Goal: Complete application form

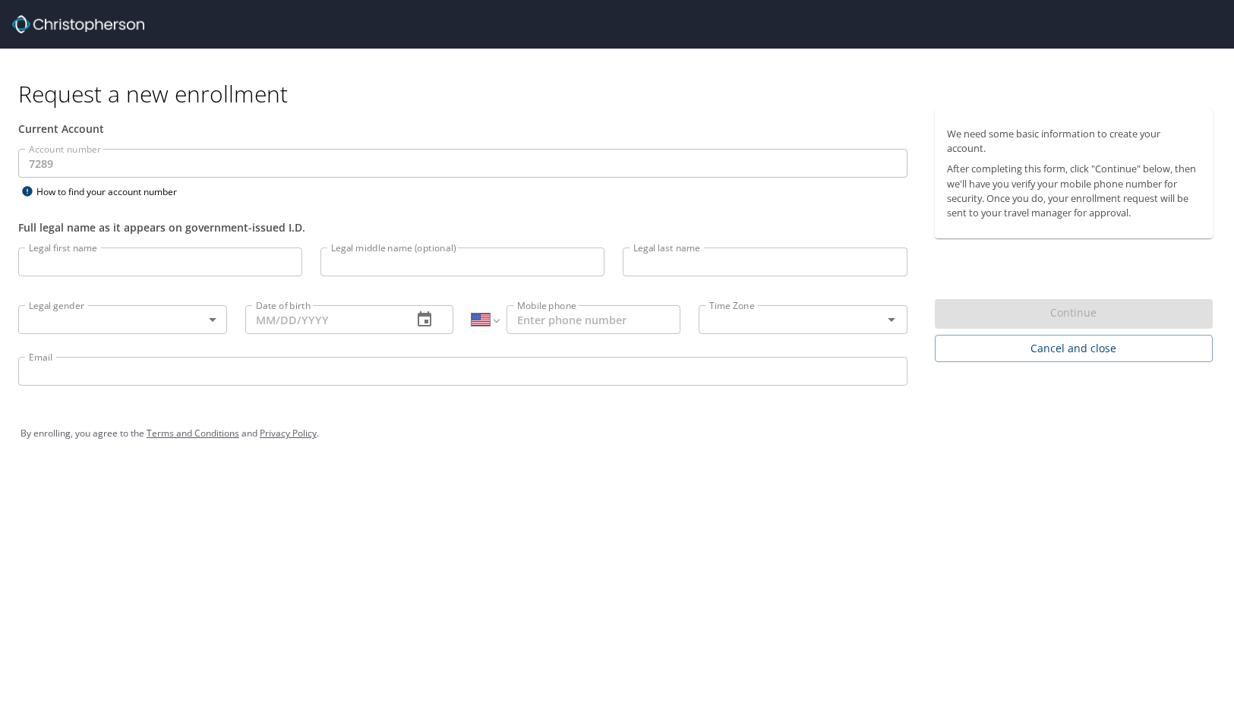
select select "US"
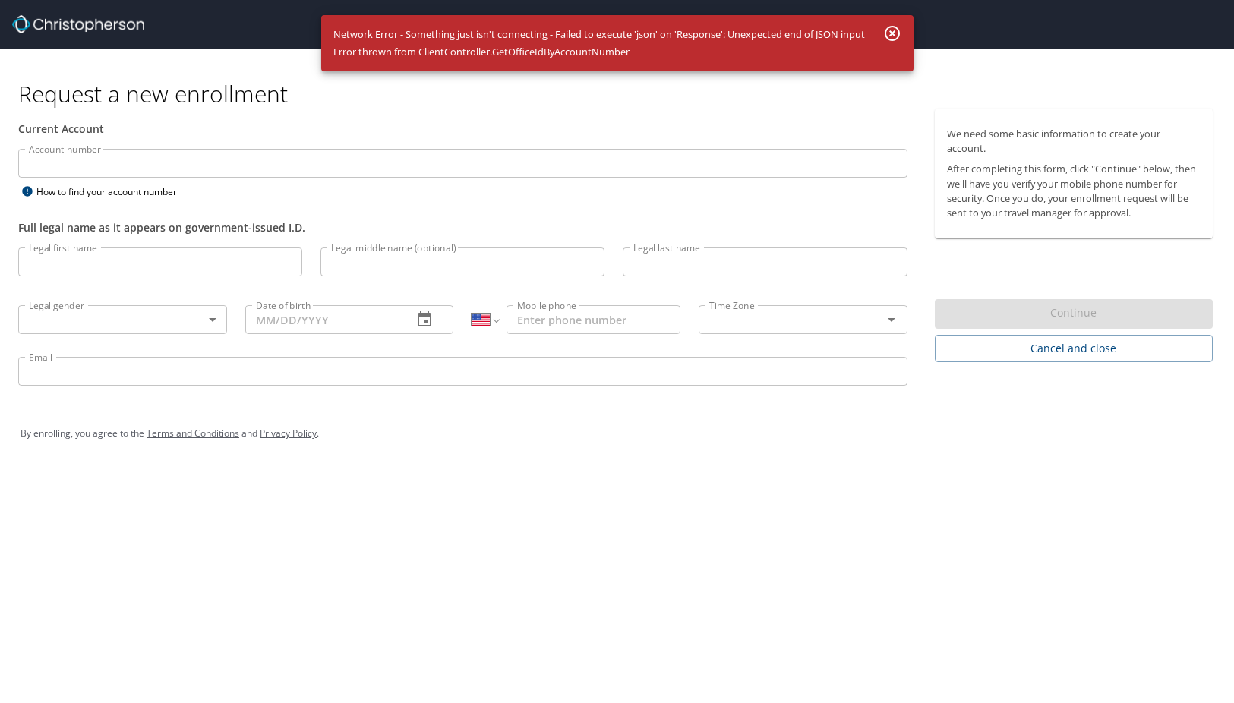
select select "US"
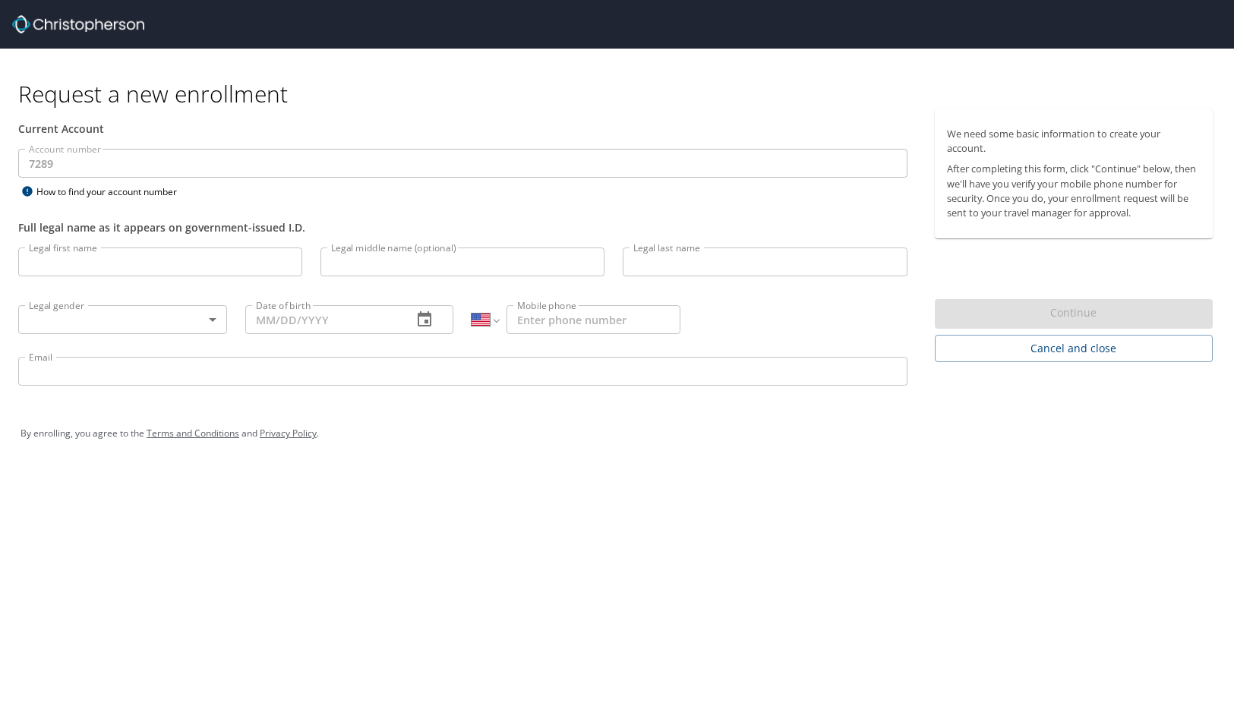
select select "US"
